Goal: Task Accomplishment & Management: Complete application form

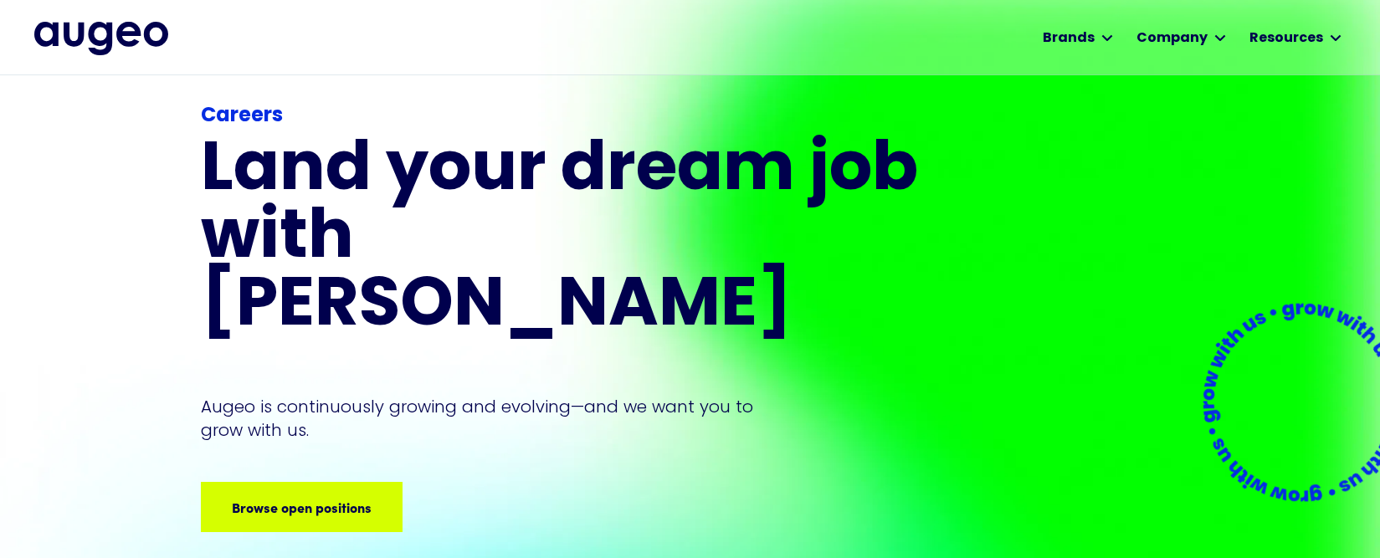
click at [301, 398] on div "Careers Land your dream job﻿ with [PERSON_NAME] is continuously growing and evo…" at bounding box center [562, 316] width 723 height 431
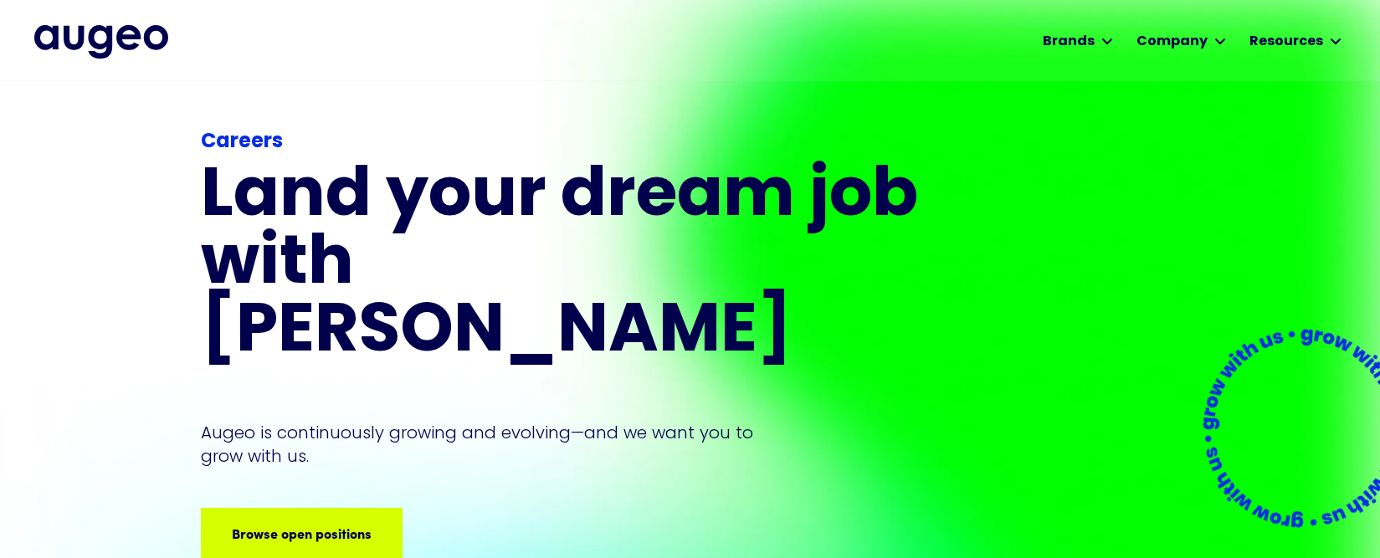
click at [300, 432] on div "Careers Land your dream job﻿ with [PERSON_NAME] is continuously growing and evo…" at bounding box center [562, 342] width 723 height 431
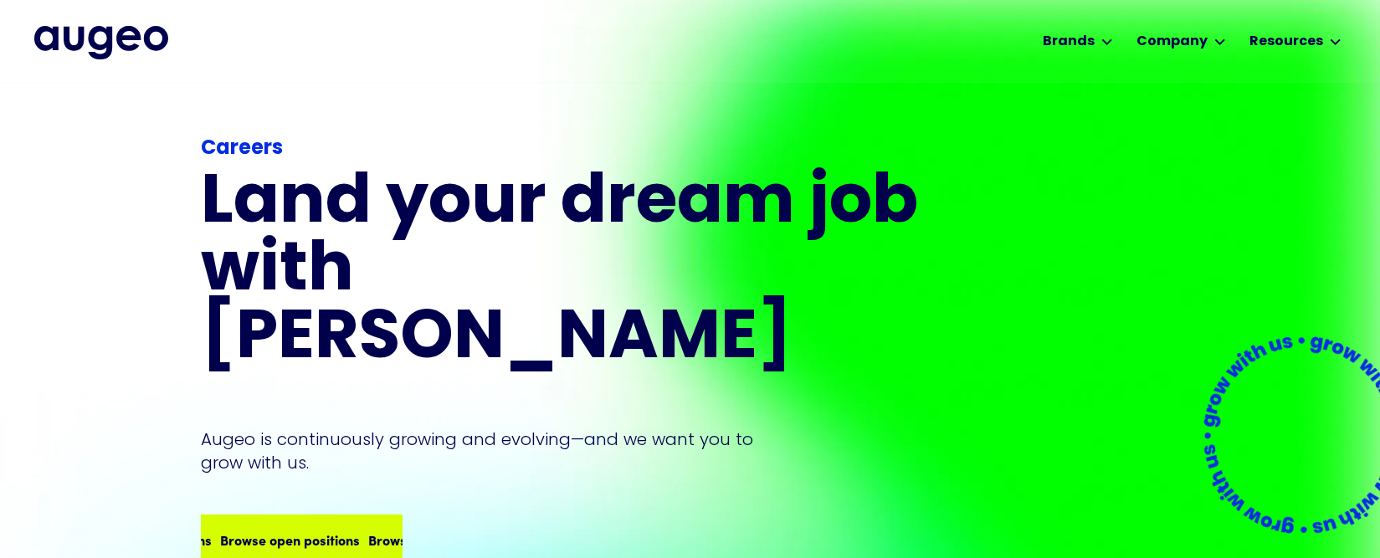
scroll to position [2, 0]
click at [292, 531] on div "Browse open positions" at bounding box center [242, 541] width 140 height 20
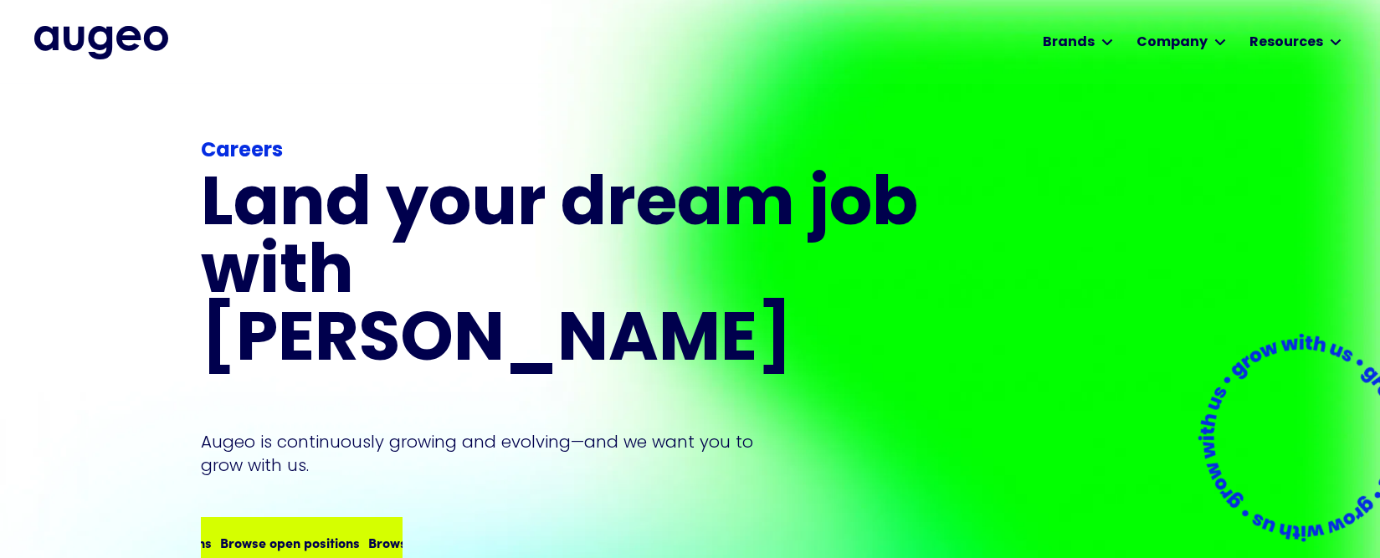
scroll to position [0, 0]
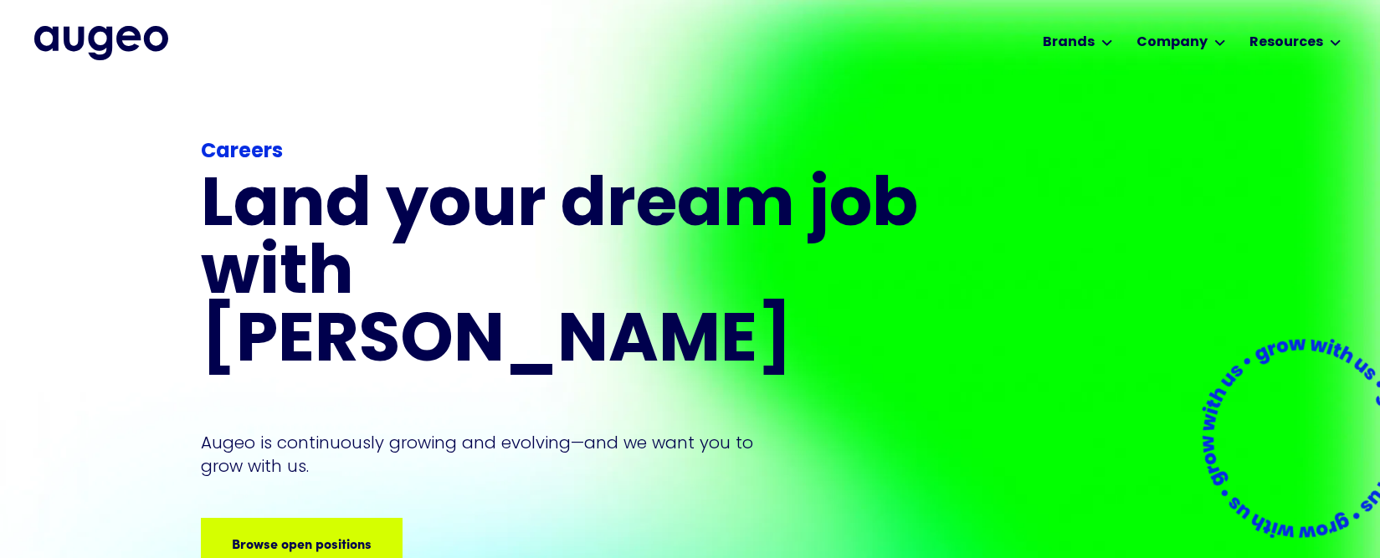
click at [546, 518] on div "Browse open positions Browse open positions Browse open positions Browse open p…" at bounding box center [562, 543] width 723 height 50
